Goal: Use online tool/utility: Utilize a website feature to perform a specific function

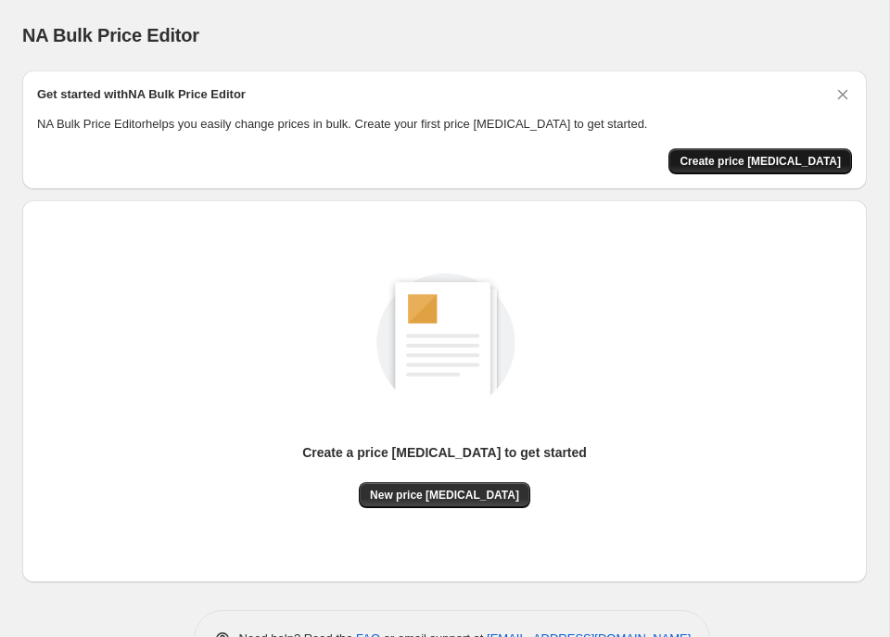
click at [751, 161] on span "Create price [MEDICAL_DATA]" at bounding box center [759, 161] width 161 height 15
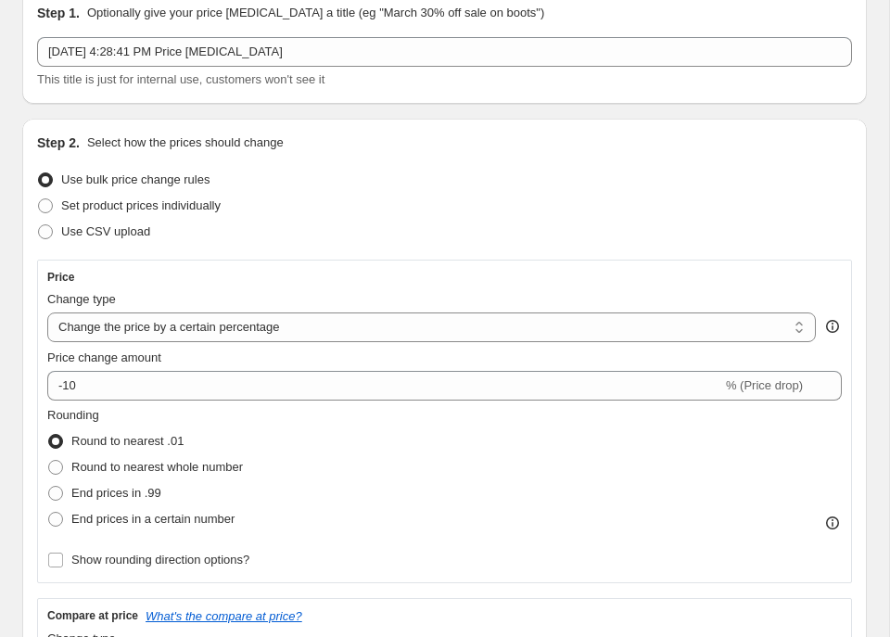
scroll to position [82, 0]
select select "by"
click option "Change the price by a certain amount" at bounding box center [0, 0] width 0 height 0
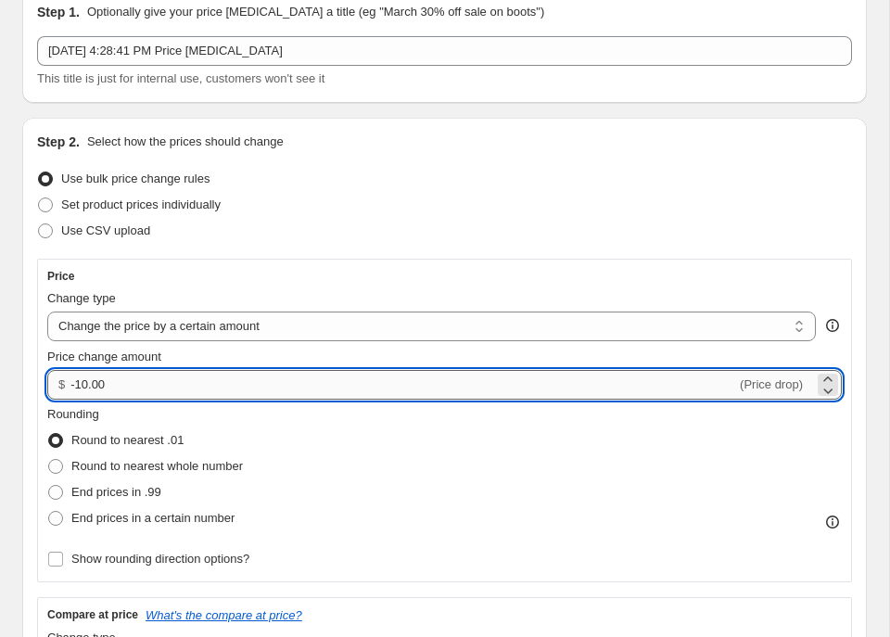
click at [186, 377] on input "-10.00" at bounding box center [402, 385] width 665 height 30
type input "-1"
click at [73, 382] on input "0.00" at bounding box center [441, 385] width 743 height 30
type input "500.00"
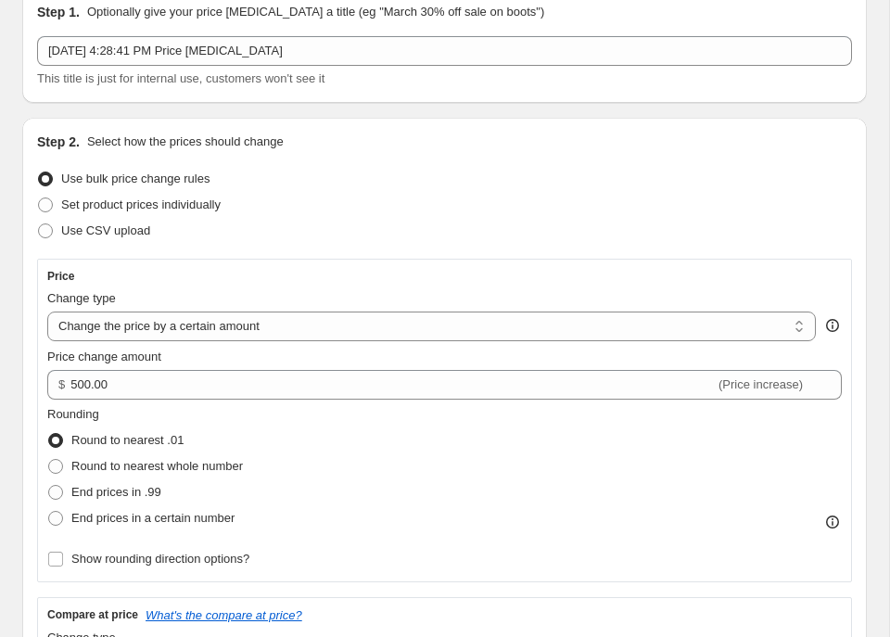
click at [421, 202] on div "Set product prices individually" at bounding box center [444, 205] width 814 height 26
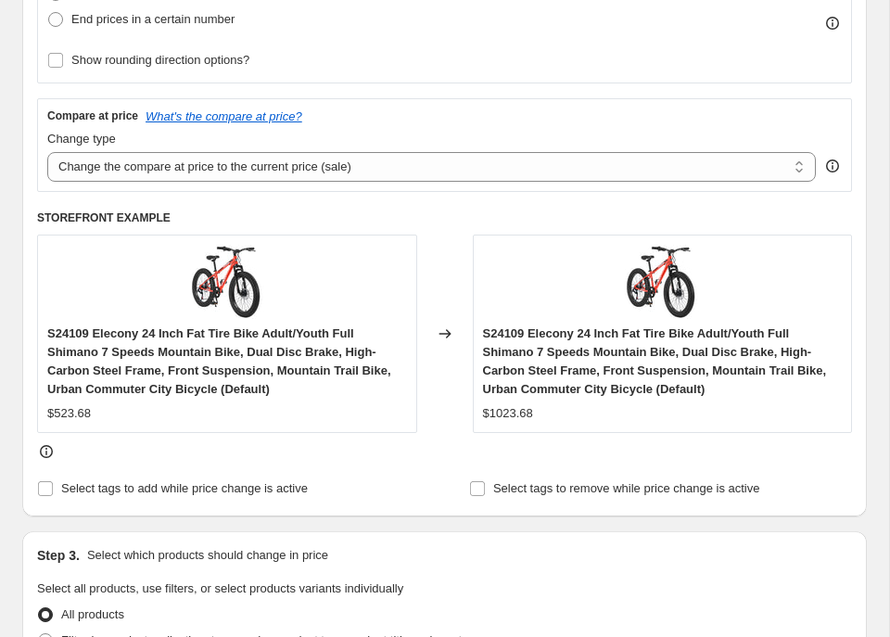
scroll to position [588, 0]
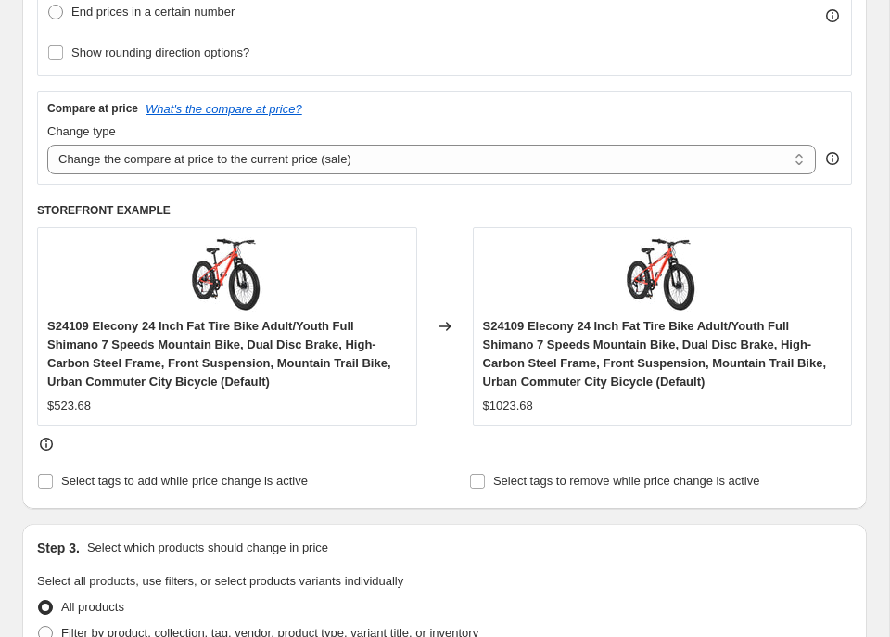
click at [234, 275] on img at bounding box center [227, 274] width 74 height 74
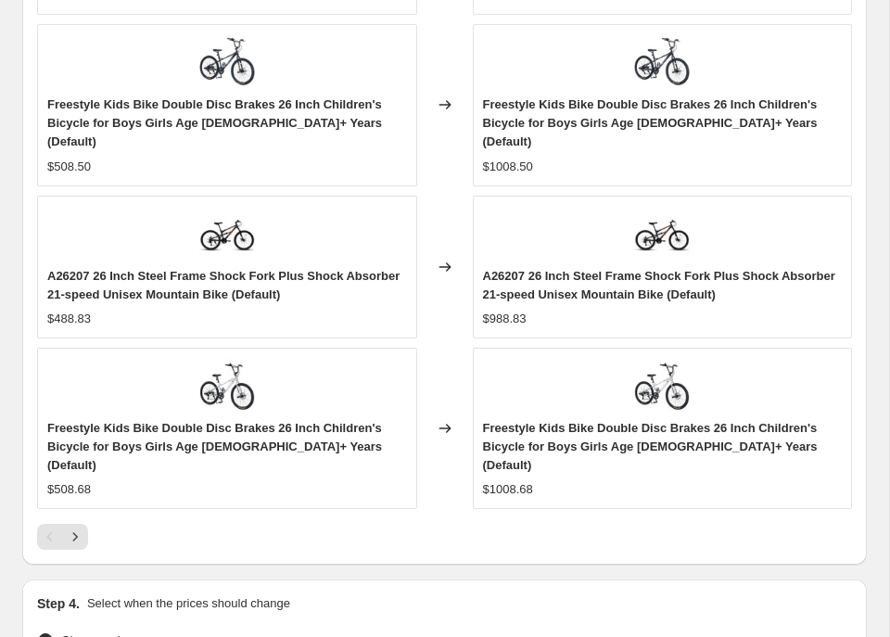
scroll to position [1872, 0]
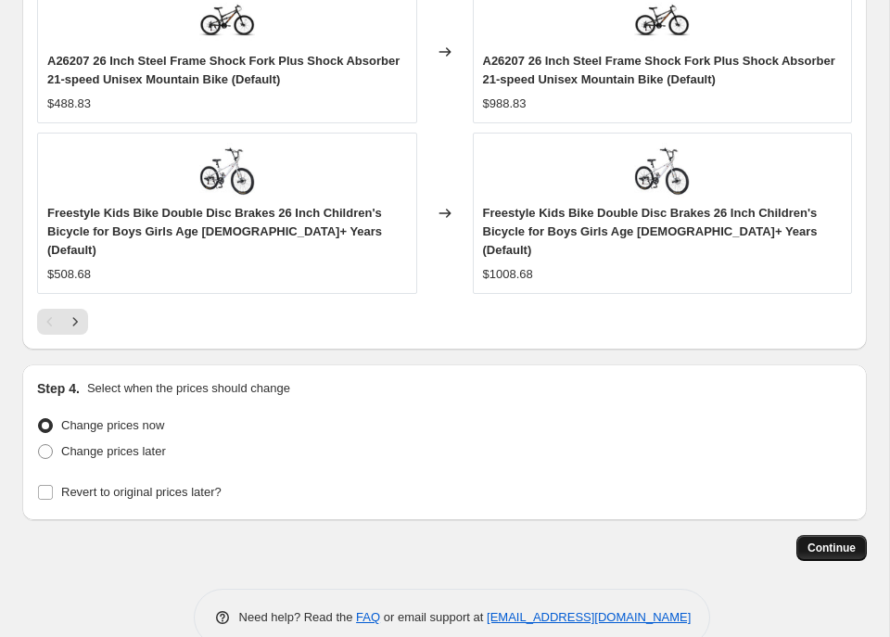
click at [846, 540] on span "Continue" at bounding box center [831, 547] width 48 height 15
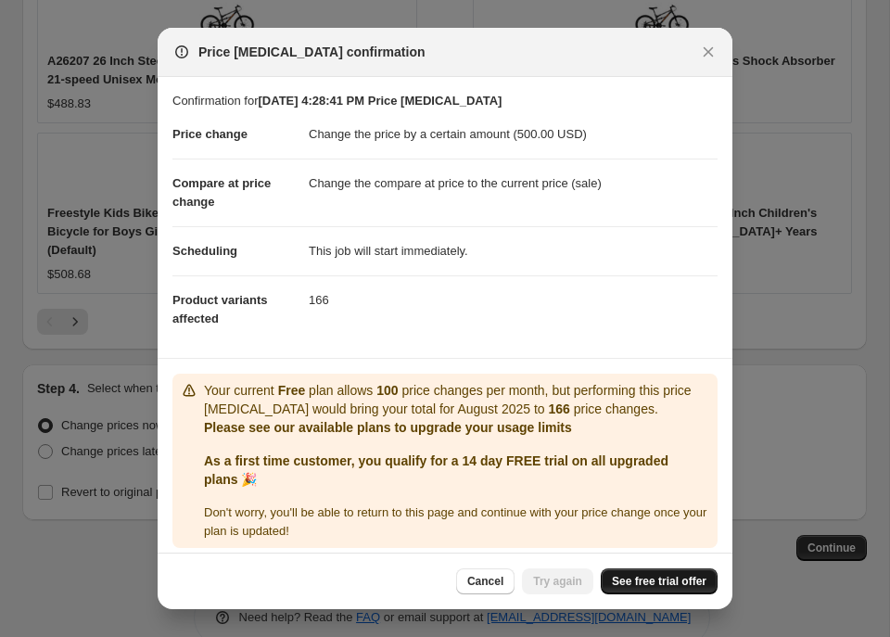
click at [661, 576] on span "See free trial offer" at bounding box center [659, 581] width 95 height 15
